Goal: Find specific page/section

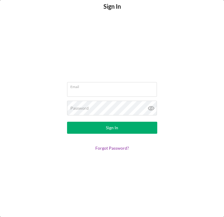
click at [149, 216] on com-1password-button at bounding box center [112, 217] width 224 height 0
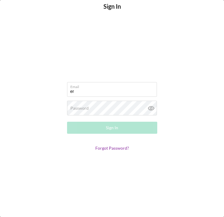
type input "e"
click at [146, 216] on com-1password-button at bounding box center [112, 217] width 224 height 0
type input "erin@nwaccessfund.org"
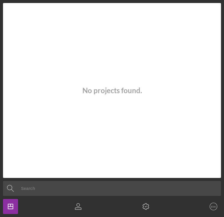
click at [11, 206] on line "button" at bounding box center [10, 206] width 5 height 0
click at [77, 205] on icon "button" at bounding box center [78, 204] width 3 height 3
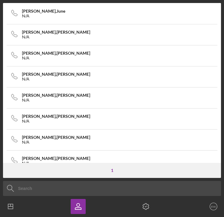
click at [9, 206] on icon "Icon/Dashboard" at bounding box center [10, 206] width 15 height 15
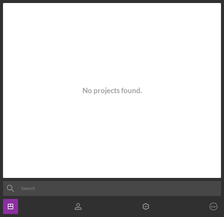
click at [145, 207] on icon "button" at bounding box center [145, 206] width 15 height 15
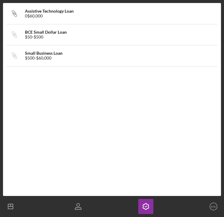
click at [16, 57] on icon "Icon/Link" at bounding box center [14, 55] width 15 height 15
click at [47, 53] on div "Small Business Loan" at bounding box center [44, 53] width 38 height 5
